Goal: Entertainment & Leisure: Consume media (video, audio)

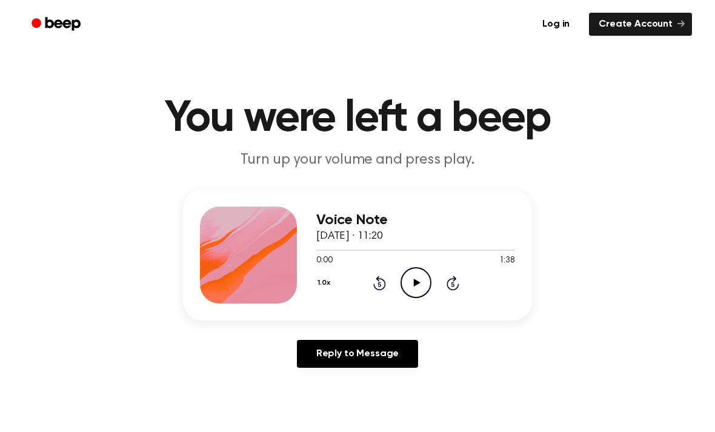
click at [416, 287] on icon "Play Audio" at bounding box center [415, 282] width 31 height 31
click at [410, 277] on icon "Pause Audio" at bounding box center [415, 282] width 31 height 31
click at [376, 288] on icon at bounding box center [379, 283] width 13 height 15
click at [374, 277] on icon "Rewind 5 seconds" at bounding box center [379, 283] width 13 height 16
click at [370, 282] on div "1.0x Rewind 5 seconds Play Audio Skip 5 seconds" at bounding box center [415, 282] width 199 height 31
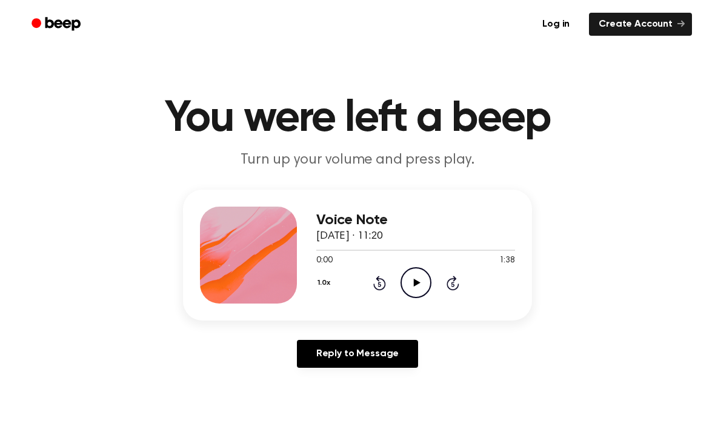
click at [410, 287] on icon "Play Audio" at bounding box center [415, 282] width 31 height 31
click at [370, 287] on div "1.0x Rewind 5 seconds Pause Audio Skip 5 seconds" at bounding box center [415, 282] width 199 height 31
click at [379, 287] on icon at bounding box center [378, 284] width 3 height 5
click at [382, 286] on icon "Rewind 5 seconds" at bounding box center [379, 283] width 13 height 16
click at [407, 288] on icon "Pause Audio" at bounding box center [415, 282] width 31 height 31
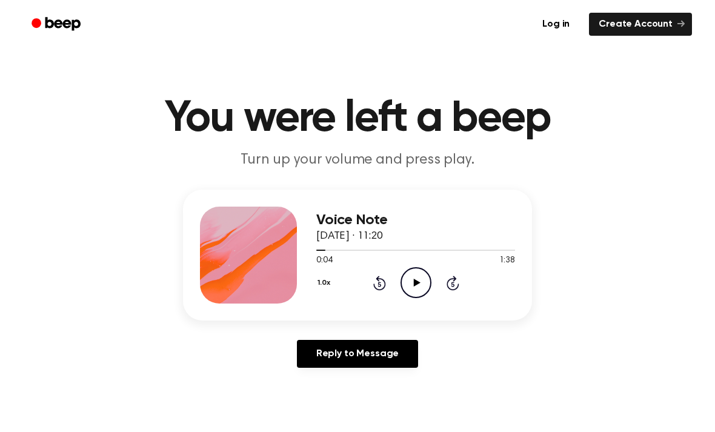
click at [424, 288] on icon "Play Audio" at bounding box center [415, 282] width 31 height 31
click at [377, 285] on icon "Rewind 5 seconds" at bounding box center [379, 283] width 13 height 16
click at [373, 286] on icon "Rewind 5 seconds" at bounding box center [379, 283] width 13 height 16
click at [414, 283] on icon at bounding box center [415, 283] width 5 height 8
click at [414, 264] on div "0:03 1:38" at bounding box center [415, 260] width 199 height 13
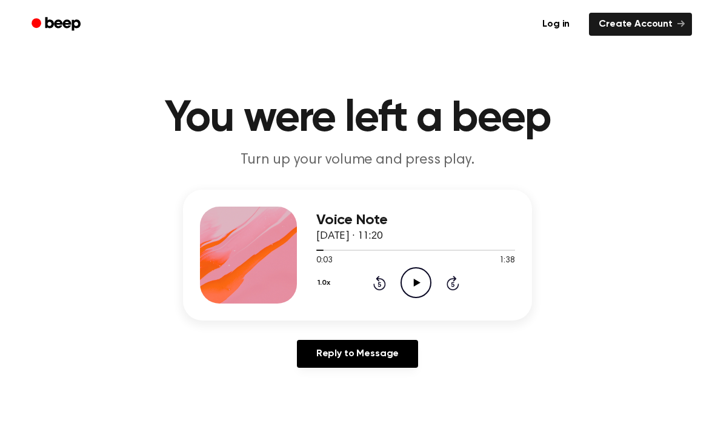
click at [419, 288] on icon "Play Audio" at bounding box center [415, 282] width 31 height 31
click at [413, 282] on icon "Pause Audio" at bounding box center [415, 282] width 31 height 31
click at [376, 281] on icon "Rewind 5 seconds" at bounding box center [379, 283] width 13 height 16
click at [417, 288] on icon "Play Audio" at bounding box center [415, 282] width 31 height 31
click at [366, 282] on div "1.0x Rewind 5 seconds Pause Audio Skip 5 seconds" at bounding box center [415, 282] width 199 height 31
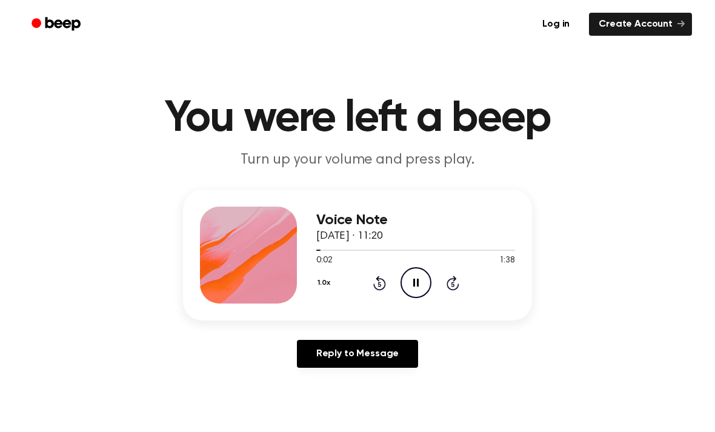
click at [366, 281] on div "1.0x Rewind 5 seconds Pause Audio Skip 5 seconds" at bounding box center [415, 282] width 199 height 31
click at [382, 284] on icon "Rewind 5 seconds" at bounding box center [379, 283] width 13 height 16
click at [376, 282] on icon "Rewind 5 seconds" at bounding box center [379, 283] width 13 height 16
click at [377, 289] on icon at bounding box center [379, 283] width 13 height 15
click at [374, 288] on icon "Rewind 5 seconds" at bounding box center [379, 283] width 13 height 16
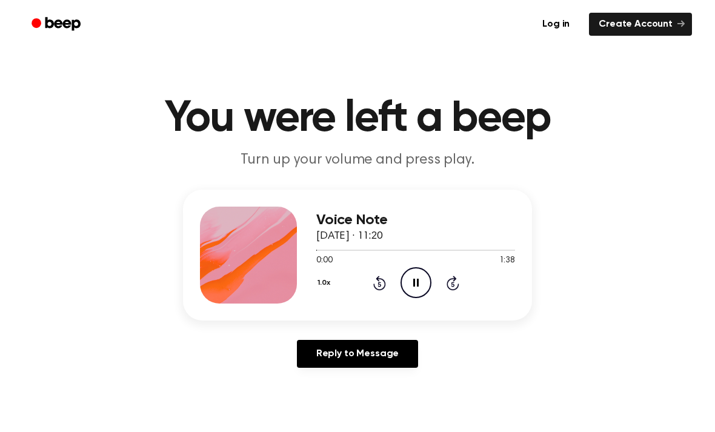
click at [374, 293] on div "1.0x Rewind 5 seconds Pause Audio Skip 5 seconds" at bounding box center [415, 282] width 199 height 31
click at [416, 287] on icon "Pause Audio" at bounding box center [415, 282] width 31 height 31
click at [419, 281] on icon "Play Audio" at bounding box center [415, 282] width 31 height 31
click at [408, 278] on icon "Pause Audio" at bounding box center [415, 282] width 31 height 31
click at [419, 276] on icon "Play Audio" at bounding box center [415, 282] width 31 height 31
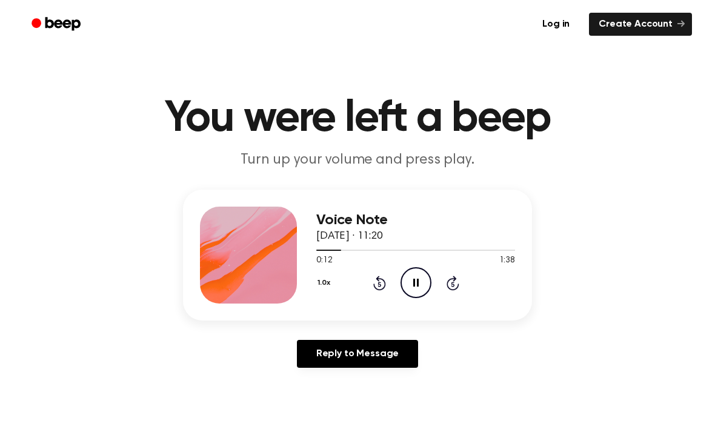
click at [383, 284] on icon "Rewind 5 seconds" at bounding box center [379, 283] width 13 height 16
click at [410, 288] on icon "Pause Audio" at bounding box center [415, 282] width 31 height 31
click at [410, 287] on icon "Play Audio" at bounding box center [415, 282] width 31 height 31
click at [409, 282] on icon "Pause Audio" at bounding box center [415, 282] width 31 height 31
click at [438, 283] on div "1.0x Rewind 5 seconds Play Audio Skip 5 seconds" at bounding box center [415, 282] width 199 height 31
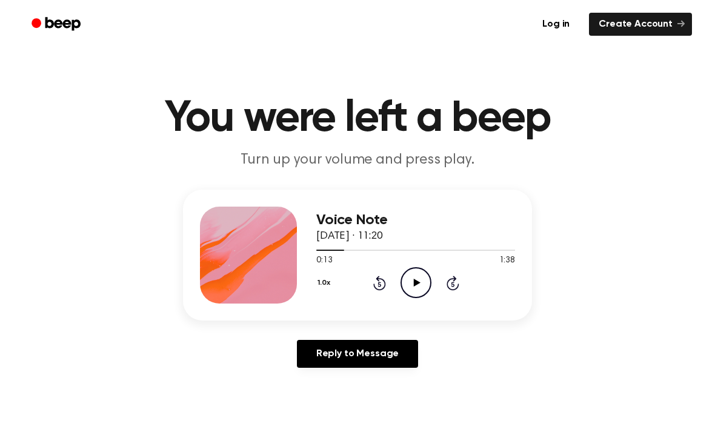
click at [411, 279] on icon "Play Audio" at bounding box center [415, 282] width 31 height 31
click at [385, 282] on icon at bounding box center [379, 283] width 13 height 15
click at [389, 285] on div "1.0x Rewind 5 seconds Pause Audio Skip 5 seconds" at bounding box center [415, 282] width 199 height 31
click at [413, 282] on icon "Pause Audio" at bounding box center [415, 282] width 31 height 31
click at [418, 291] on icon "Play Audio" at bounding box center [415, 282] width 31 height 31
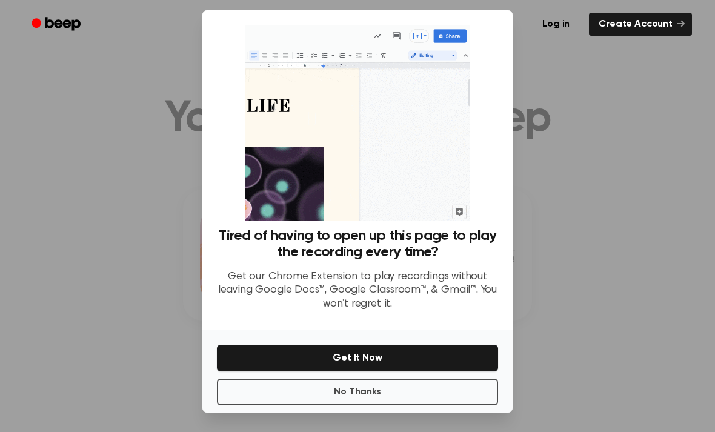
scroll to position [39, 0]
click at [403, 388] on button "No Thanks" at bounding box center [357, 392] width 281 height 27
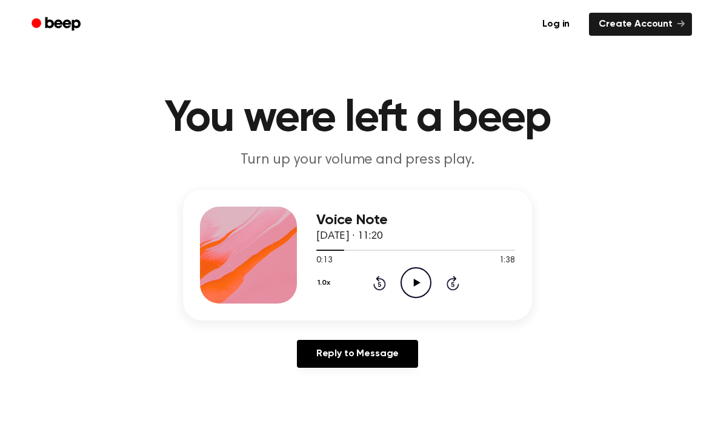
click at [413, 288] on icon "Play Audio" at bounding box center [415, 282] width 31 height 31
click at [367, 285] on div "1.0x Rewind 5 seconds Pause Audio Skip 5 seconds" at bounding box center [415, 282] width 199 height 31
click at [378, 285] on icon "Rewind 5 seconds" at bounding box center [379, 283] width 13 height 16
click at [417, 282] on icon at bounding box center [415, 283] width 5 height 8
click at [454, 340] on div "Reply to Message" at bounding box center [357, 359] width 349 height 38
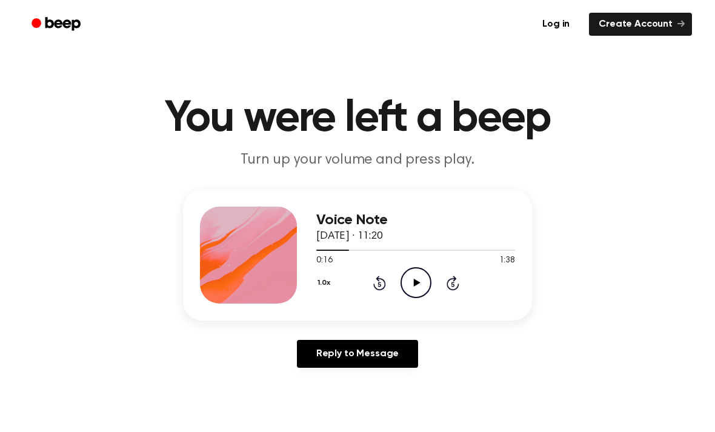
click at [368, 283] on div "1.0x Rewind 5 seconds Play Audio Skip 5 seconds" at bounding box center [415, 282] width 199 height 31
click at [378, 277] on icon at bounding box center [379, 283] width 13 height 15
click at [417, 283] on icon at bounding box center [416, 283] width 7 height 8
click at [408, 278] on icon "Pause Audio" at bounding box center [415, 282] width 31 height 31
click at [374, 282] on icon "Rewind 5 seconds" at bounding box center [379, 283] width 13 height 16
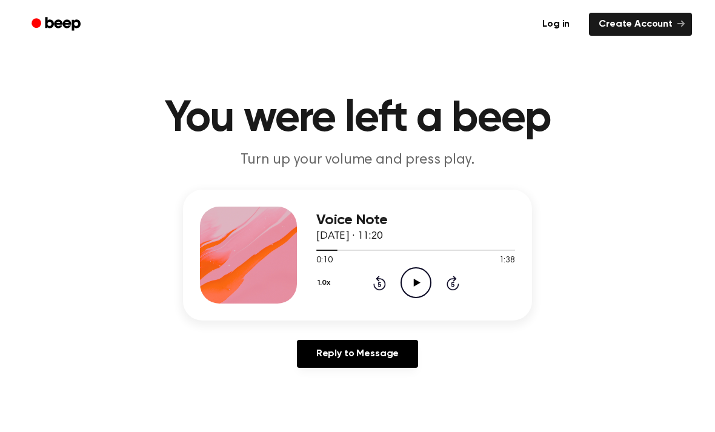
click at [412, 294] on icon "Play Audio" at bounding box center [415, 282] width 31 height 31
click at [699, 422] on main "You were left a beep Turn up your volume and press play. Voice Note [DATE] · 11…" at bounding box center [357, 373] width 715 height 747
click at [419, 279] on icon "Pause Audio" at bounding box center [415, 282] width 31 height 31
click at [408, 276] on icon "Play Audio" at bounding box center [415, 282] width 31 height 31
click at [416, 288] on icon "Pause Audio" at bounding box center [415, 282] width 31 height 31
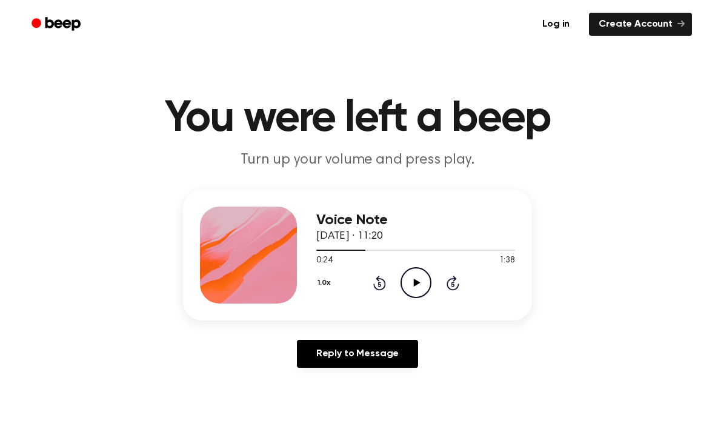
click at [420, 275] on icon "Play Audio" at bounding box center [415, 282] width 31 height 31
click at [373, 288] on icon "Rewind 5 seconds" at bounding box center [379, 283] width 13 height 16
click at [412, 293] on icon "Pause Audio" at bounding box center [415, 282] width 31 height 31
click at [413, 285] on icon "Play Audio" at bounding box center [415, 282] width 31 height 31
click at [419, 288] on icon "Pause Audio" at bounding box center [415, 282] width 31 height 31
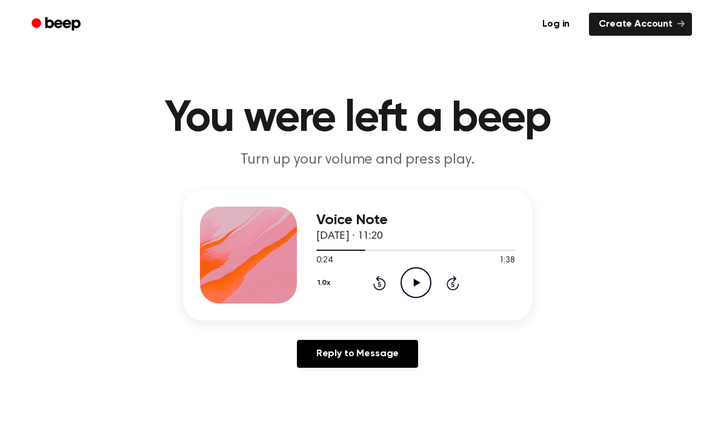
click at [401, 294] on icon "Play Audio" at bounding box center [415, 282] width 31 height 31
click at [405, 278] on icon "Pause Audio" at bounding box center [415, 282] width 31 height 31
click at [411, 291] on icon "Play Audio" at bounding box center [415, 282] width 31 height 31
click at [411, 280] on icon "Pause Audio" at bounding box center [415, 282] width 31 height 31
click at [414, 279] on icon at bounding box center [416, 283] width 7 height 8
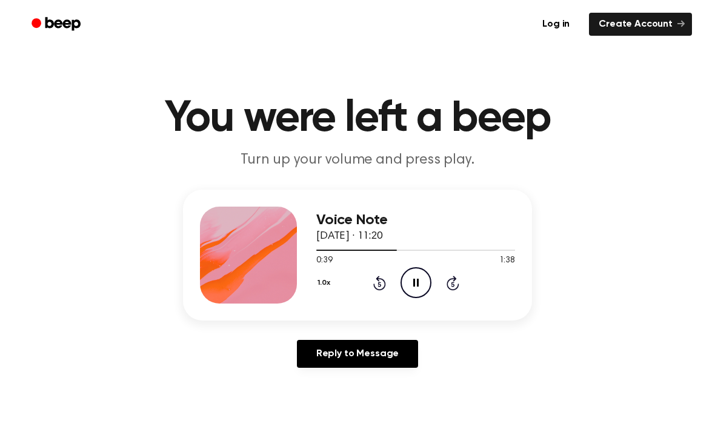
click at [419, 282] on icon "Pause Audio" at bounding box center [415, 282] width 31 height 31
click at [427, 290] on icon "Play Audio" at bounding box center [415, 282] width 31 height 31
click at [428, 290] on circle at bounding box center [416, 283] width 30 height 30
click at [417, 282] on icon at bounding box center [416, 283] width 7 height 8
click at [413, 282] on icon at bounding box center [415, 283] width 5 height 8
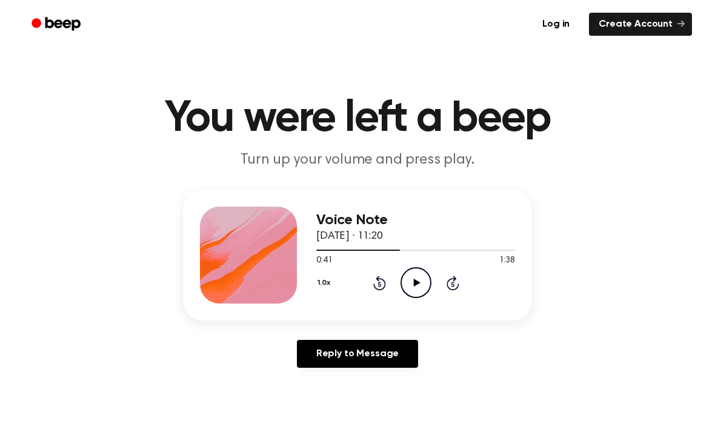
click at [376, 280] on icon "Rewind 5 seconds" at bounding box center [379, 283] width 13 height 16
click at [410, 285] on icon "Play Audio" at bounding box center [415, 282] width 31 height 31
click at [419, 277] on icon "Pause Audio" at bounding box center [415, 282] width 31 height 31
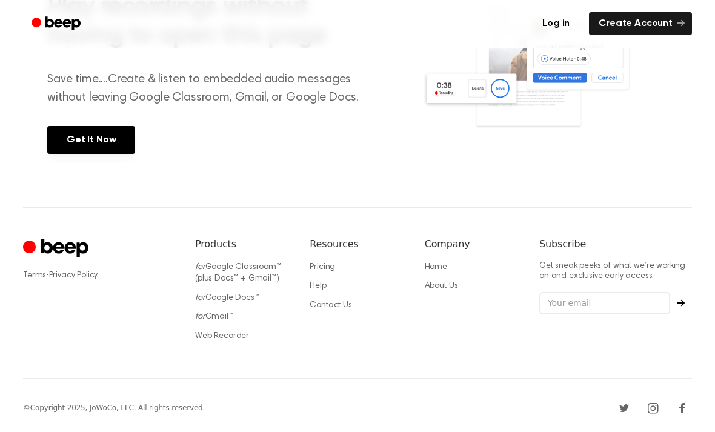
scroll to position [540, 0]
